Goal: Transaction & Acquisition: Purchase product/service

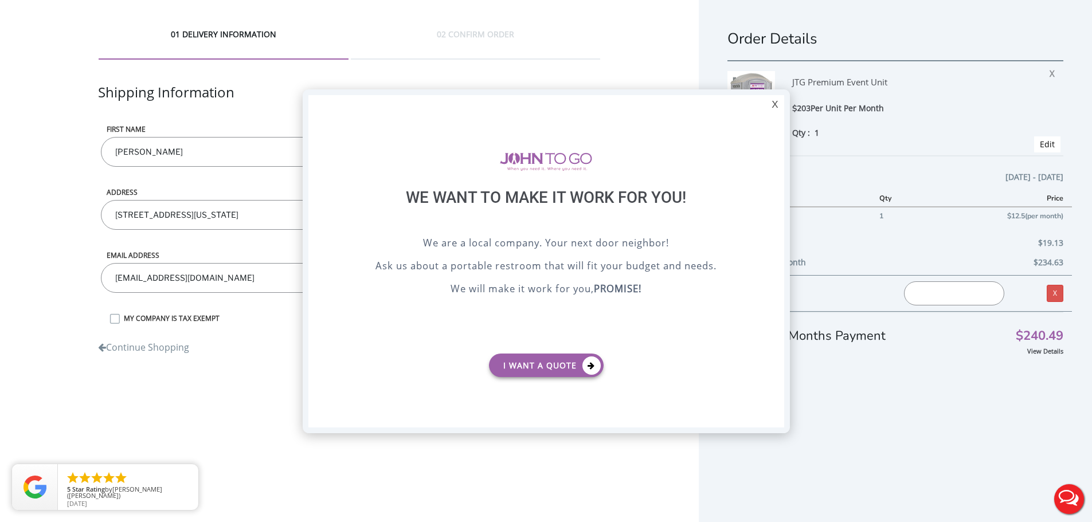
click at [598, 53] on div at bounding box center [546, 261] width 1092 height 522
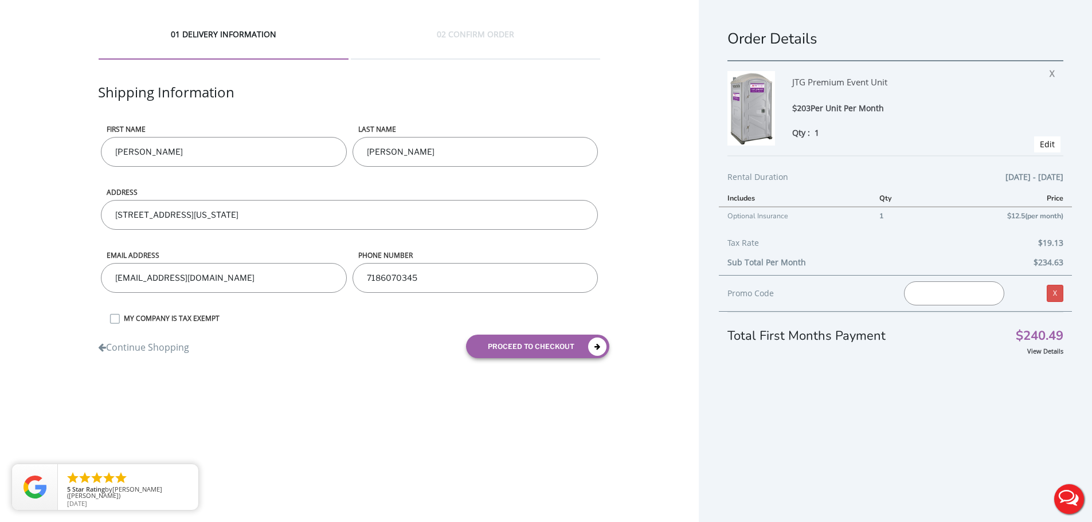
click at [472, 409] on div "01 DELIVERY INFORMATION 02 CONFIRM ORDER Shipping Information First name WINSTO…" at bounding box center [546, 274] width 1092 height 548
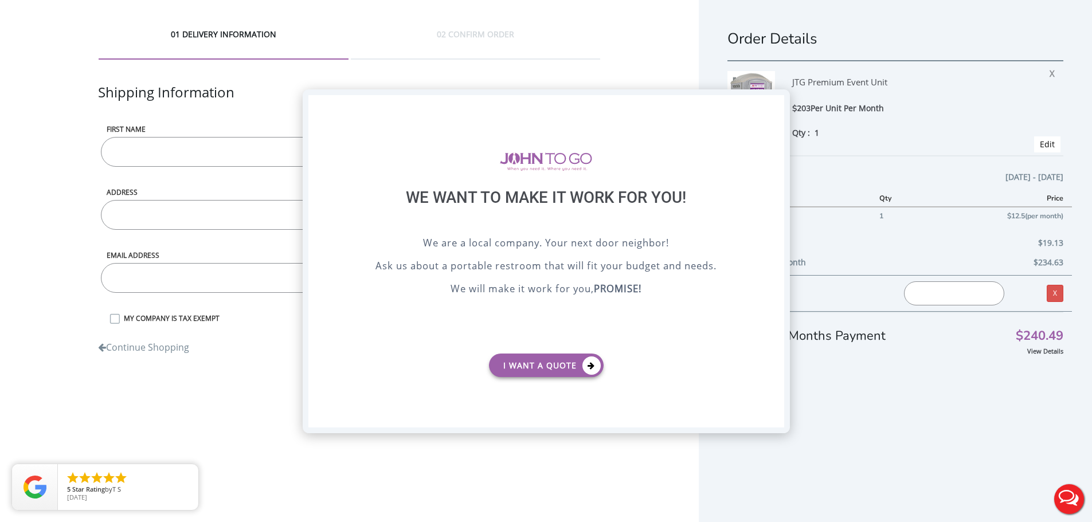
click at [774, 102] on div "X" at bounding box center [775, 104] width 18 height 19
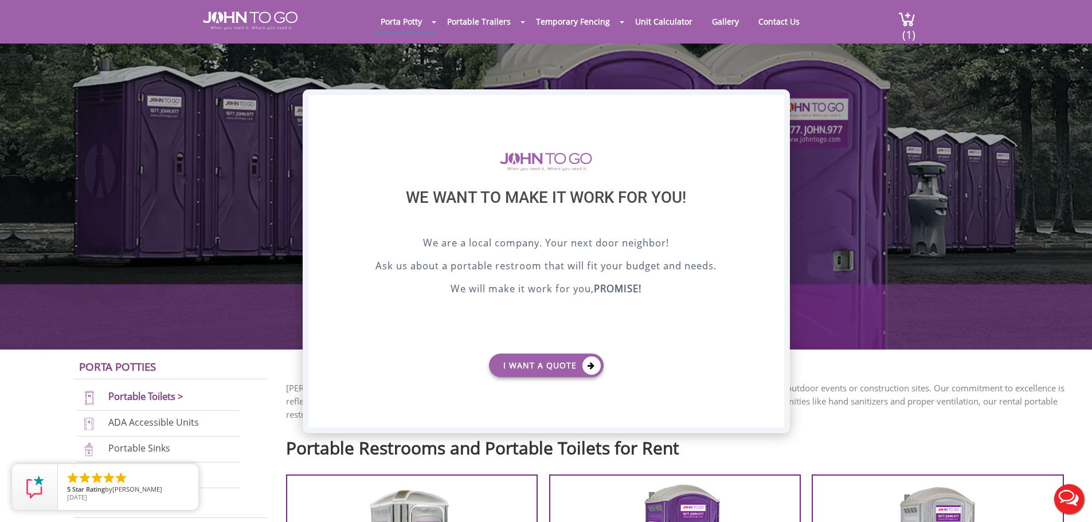
click at [776, 100] on div "X" at bounding box center [775, 104] width 18 height 19
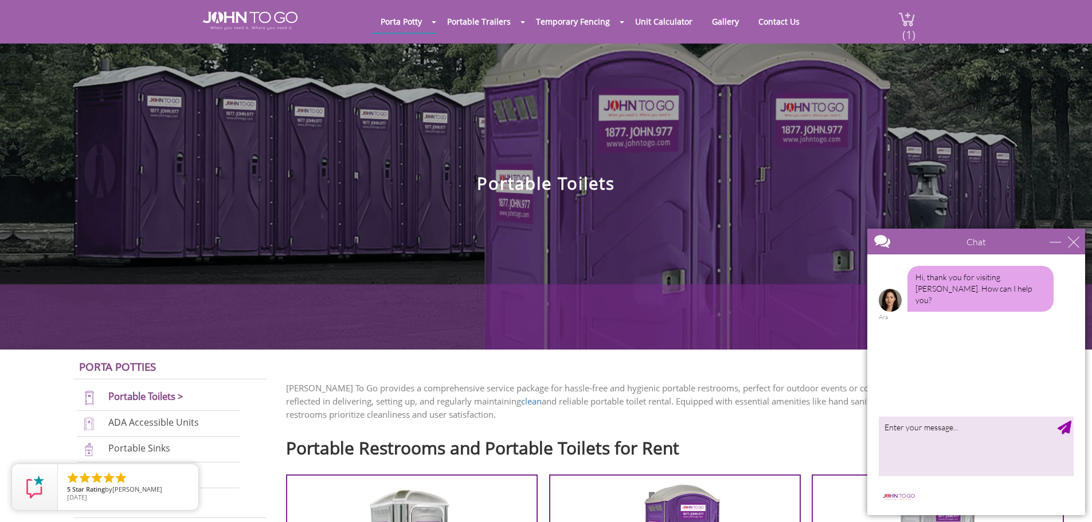
click at [910, 30] on span "(1)" at bounding box center [909, 30] width 14 height 25
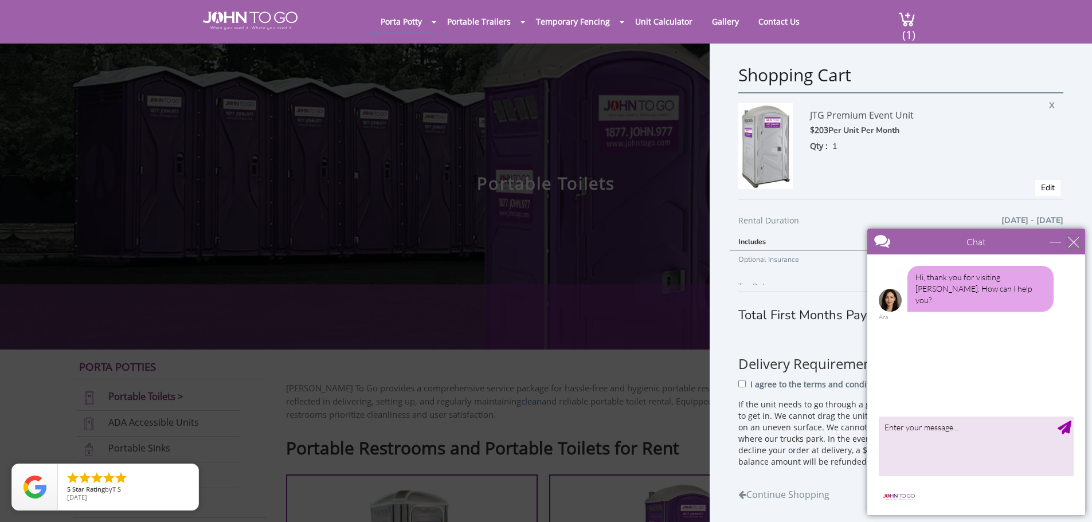
click at [1068, 245] on div "close" at bounding box center [1073, 241] width 11 height 11
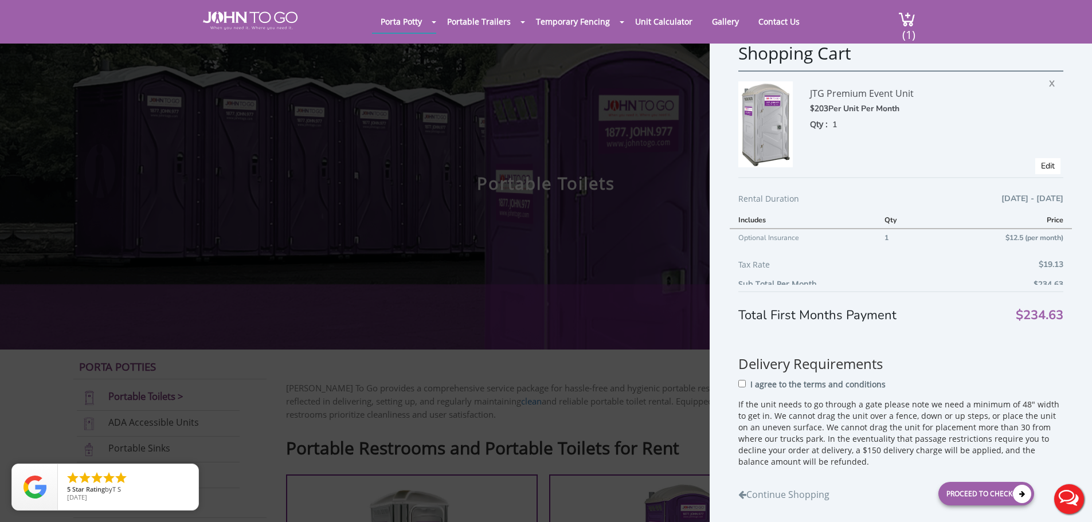
scroll to position [42, 0]
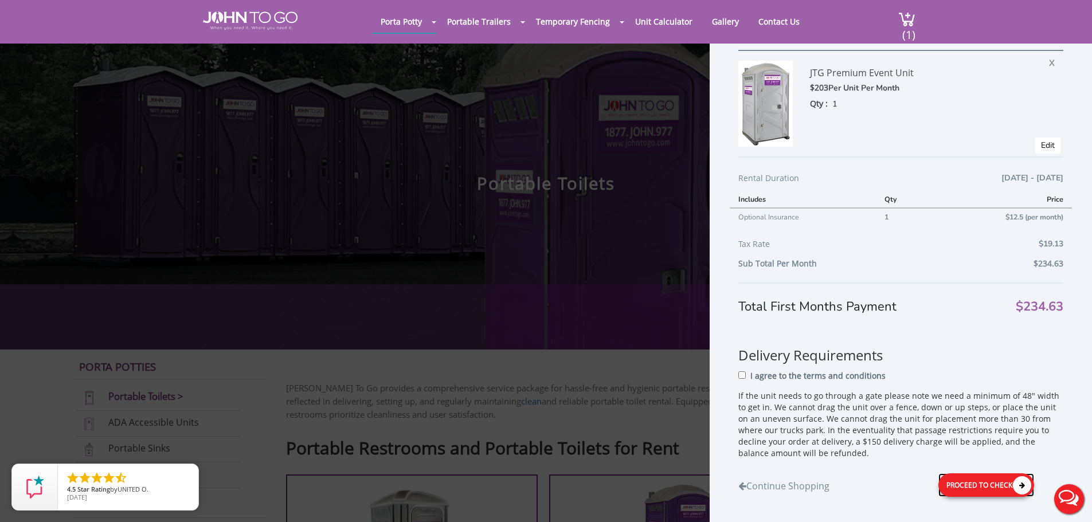
click at [967, 488] on div "Proceed to Checkout" at bounding box center [986, 484] width 96 height 23
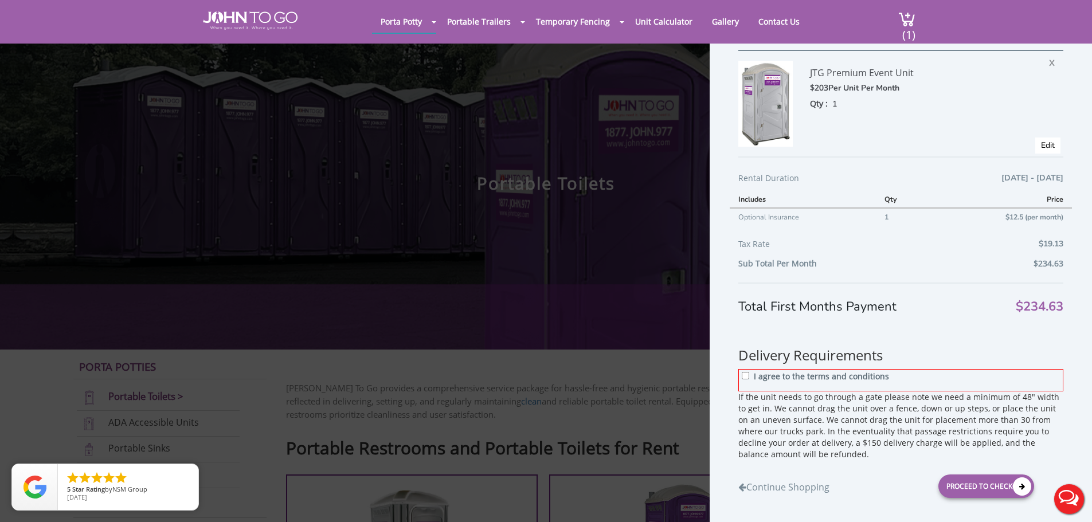
click at [750, 377] on div "I agree to the terms and conditions" at bounding box center [900, 380] width 325 height 22
click at [746, 377] on input "I agree to the terms and conditions" at bounding box center [745, 375] width 7 height 7
checkbox input "true"
click at [973, 484] on div "Proceed to Checkout" at bounding box center [986, 486] width 96 height 23
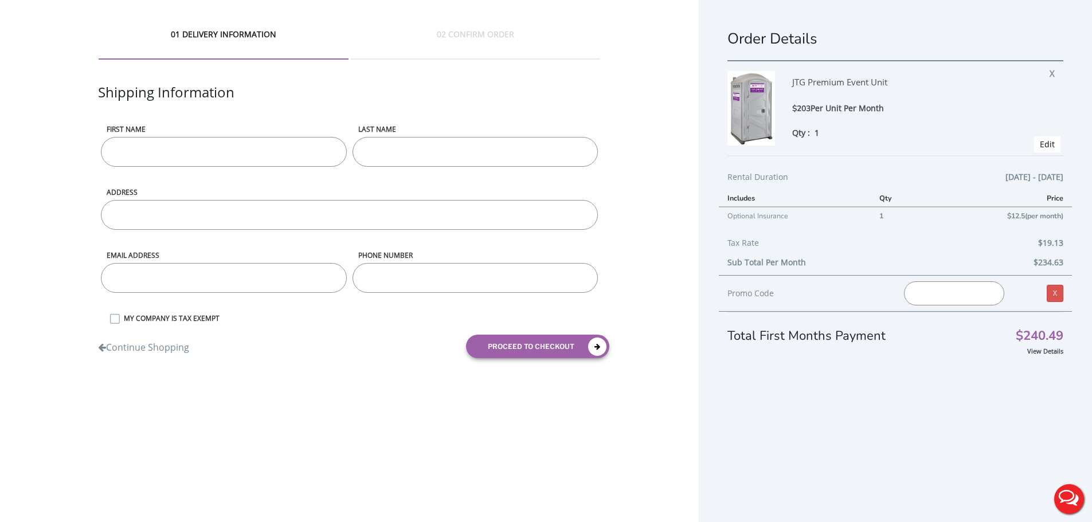
click at [183, 148] on input "First name" at bounding box center [223, 152] width 245 height 30
type input "[PERSON_NAME]"
type input "1722 [PERSON_NAME] ST"
type input "[EMAIL_ADDRESS][DOMAIN_NAME]"
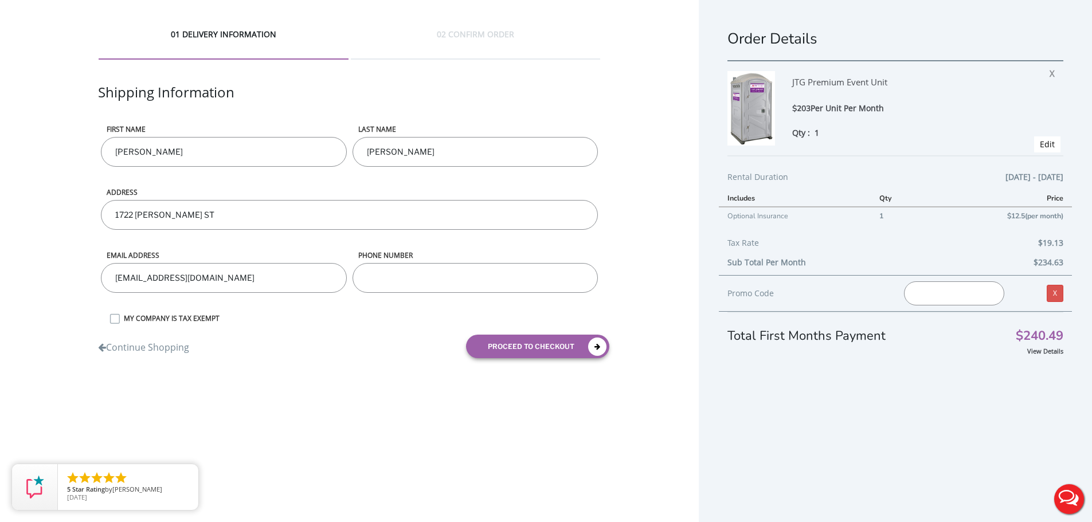
type input "7186070345"
drag, startPoint x: 199, startPoint y: 209, endPoint x: 85, endPoint y: 203, distance: 114.2
click at [85, 203] on div "01 DELIVERY INFORMATION 02 CONFIRM ORDER Shipping Information First name [PERSO…" at bounding box center [349, 197] width 699 height 395
type input "5"
type input "[STREET_ADDRESS][US_STATE]"
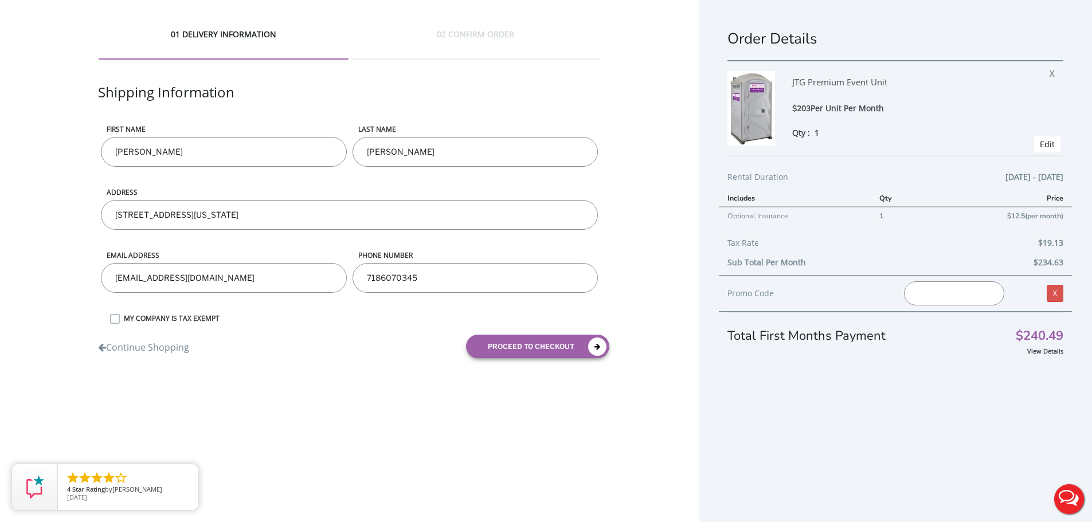
click at [118, 320] on label "MY COMPANY IS TAX EXEMPT" at bounding box center [359, 318] width 482 height 10
click at [0, 0] on input "MY COMPANY IS TAX EXEMPT" at bounding box center [0, 0] width 0 height 0
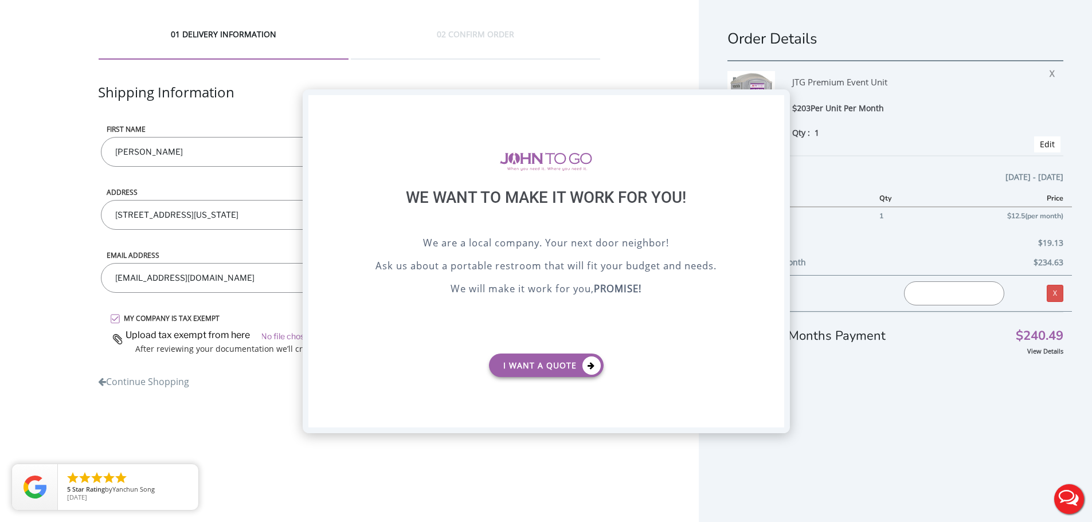
click at [776, 109] on div "X" at bounding box center [775, 104] width 18 height 19
